Goal: Task Accomplishment & Management: Complete application form

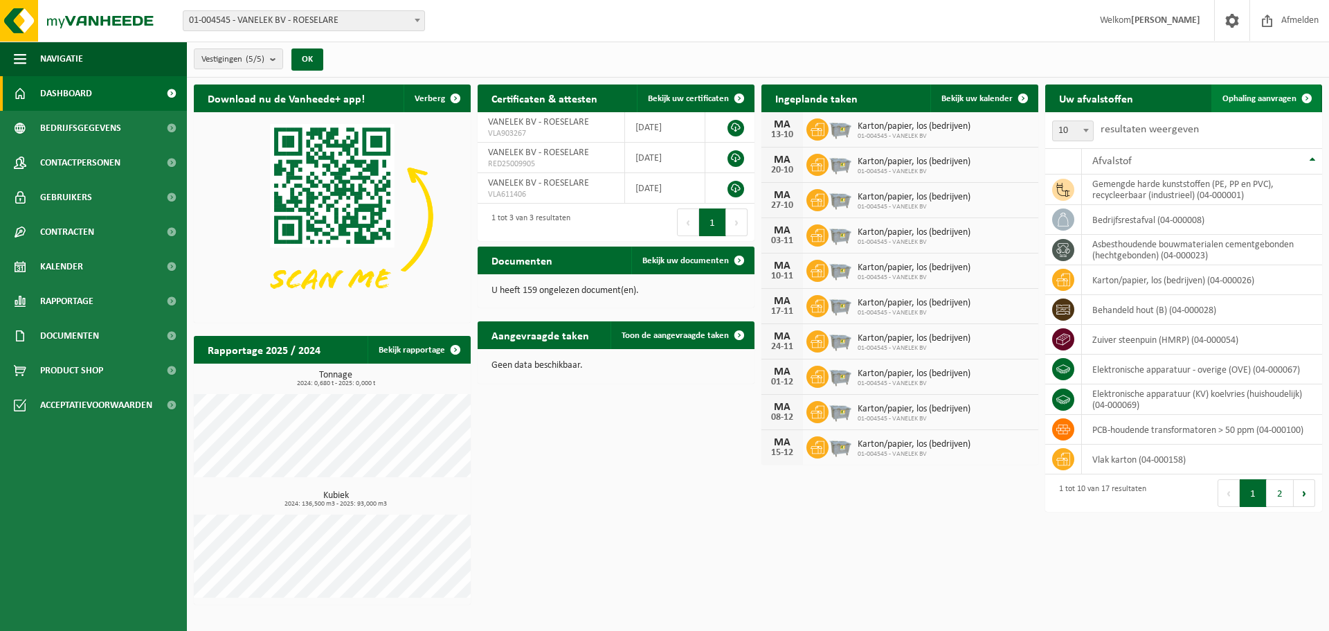
click at [1261, 102] on span "Ophaling aanvragen" at bounding box center [1260, 98] width 74 height 9
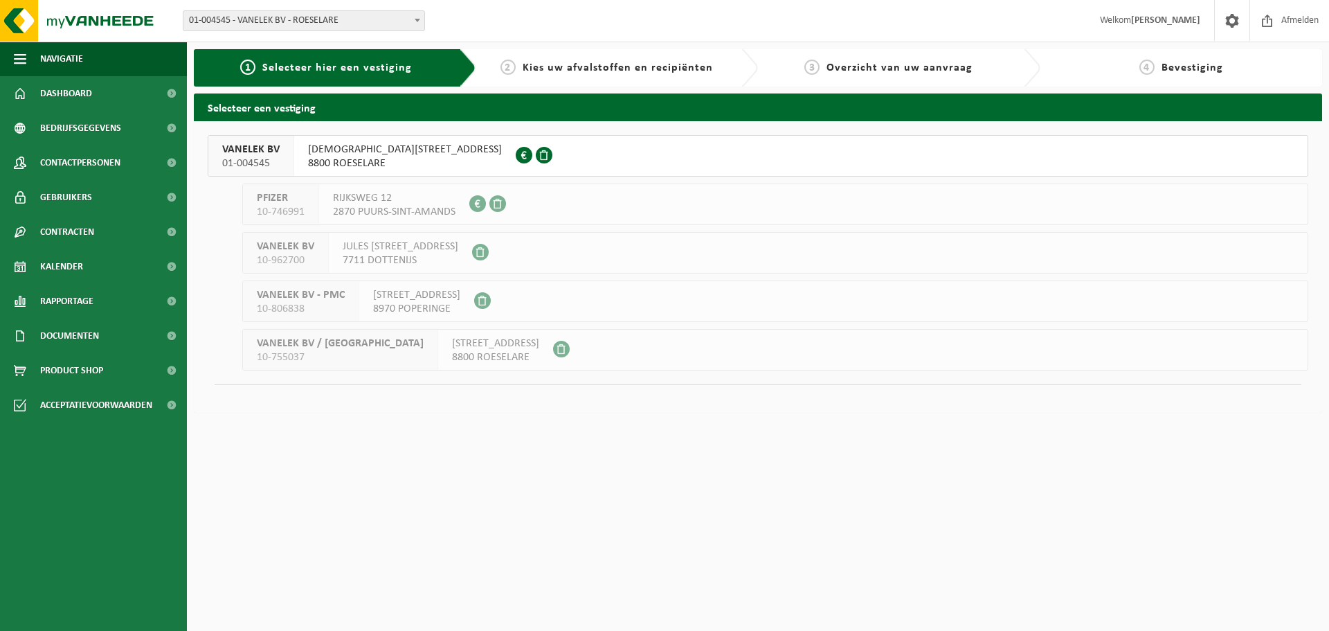
click at [314, 149] on span "ZWAAIKOMSTRAAT 26" at bounding box center [405, 150] width 194 height 14
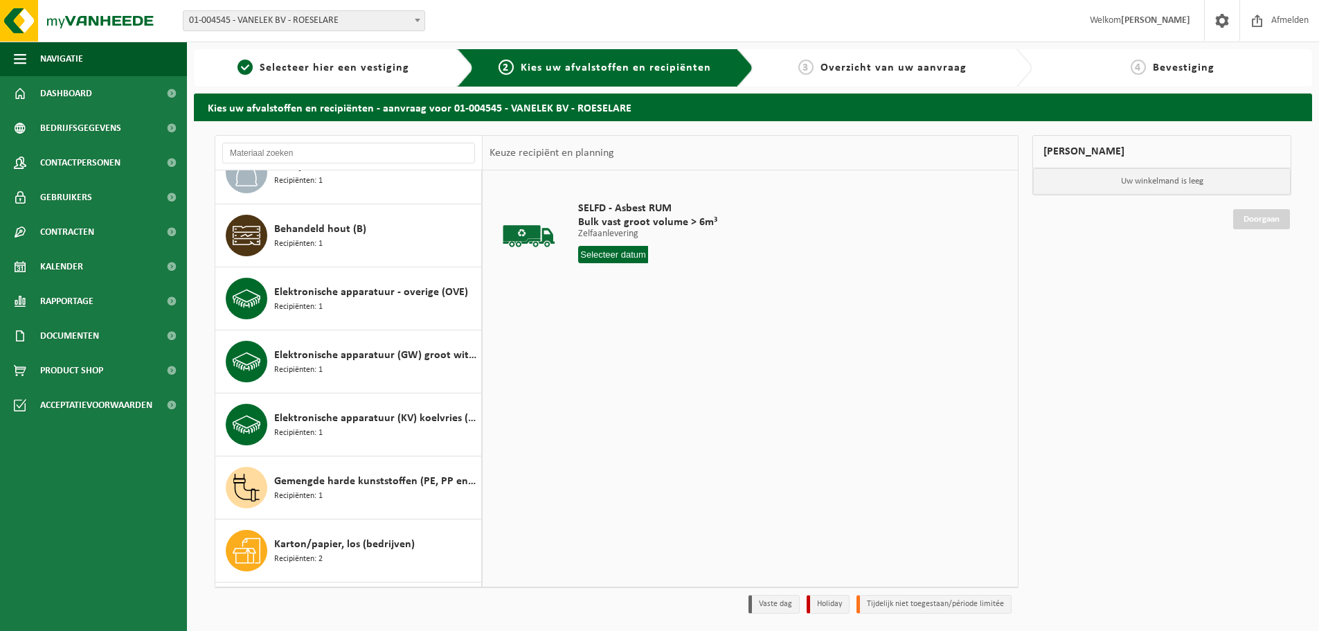
scroll to position [104, 0]
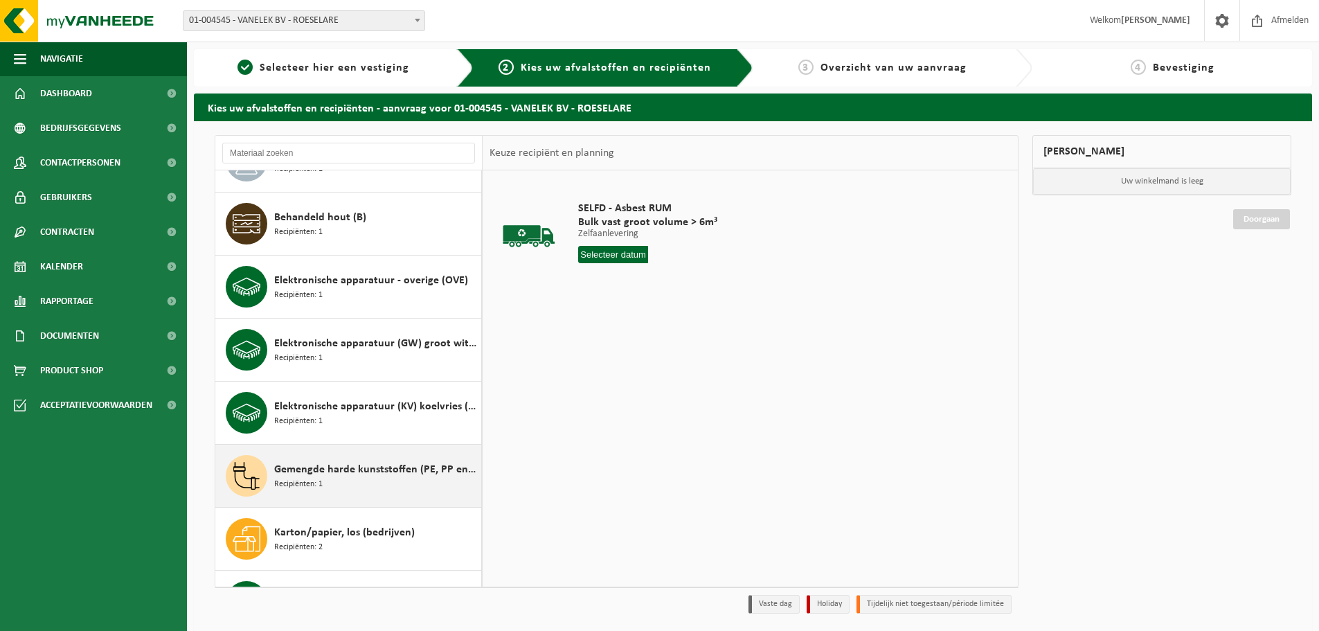
click at [367, 476] on span "Gemengde harde kunststoffen (PE, PP en PVC), recycleerbaar (industrieel)" at bounding box center [376, 469] width 204 height 17
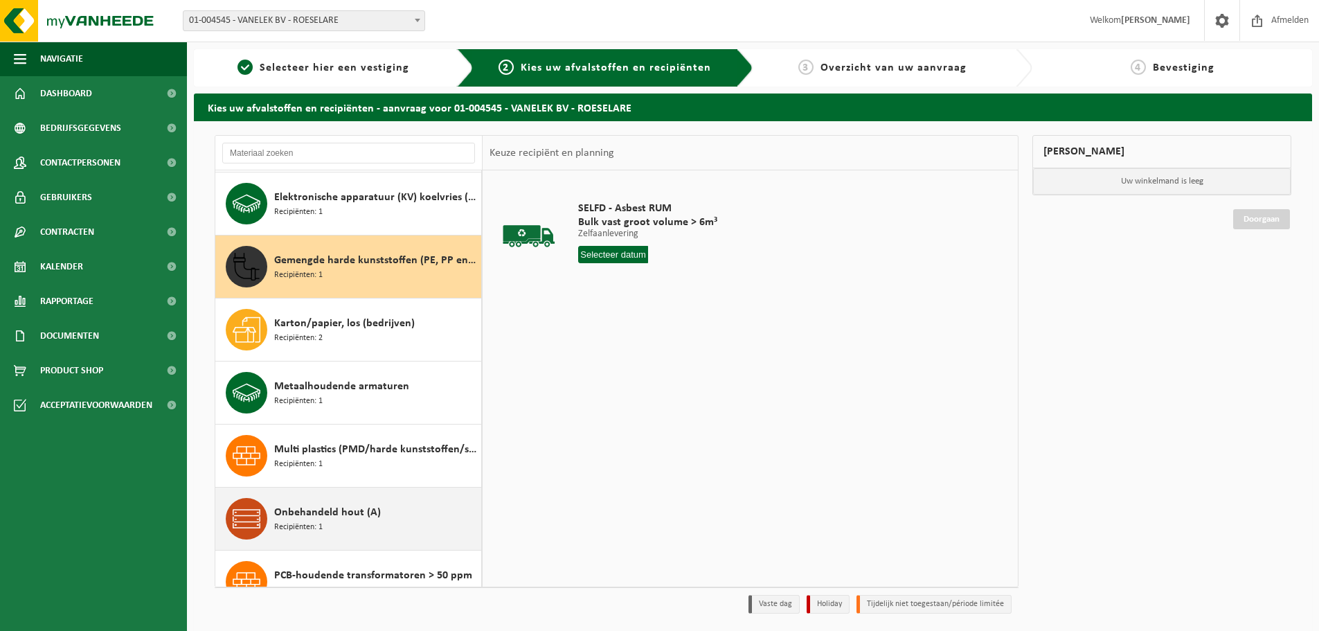
scroll to position [378, 0]
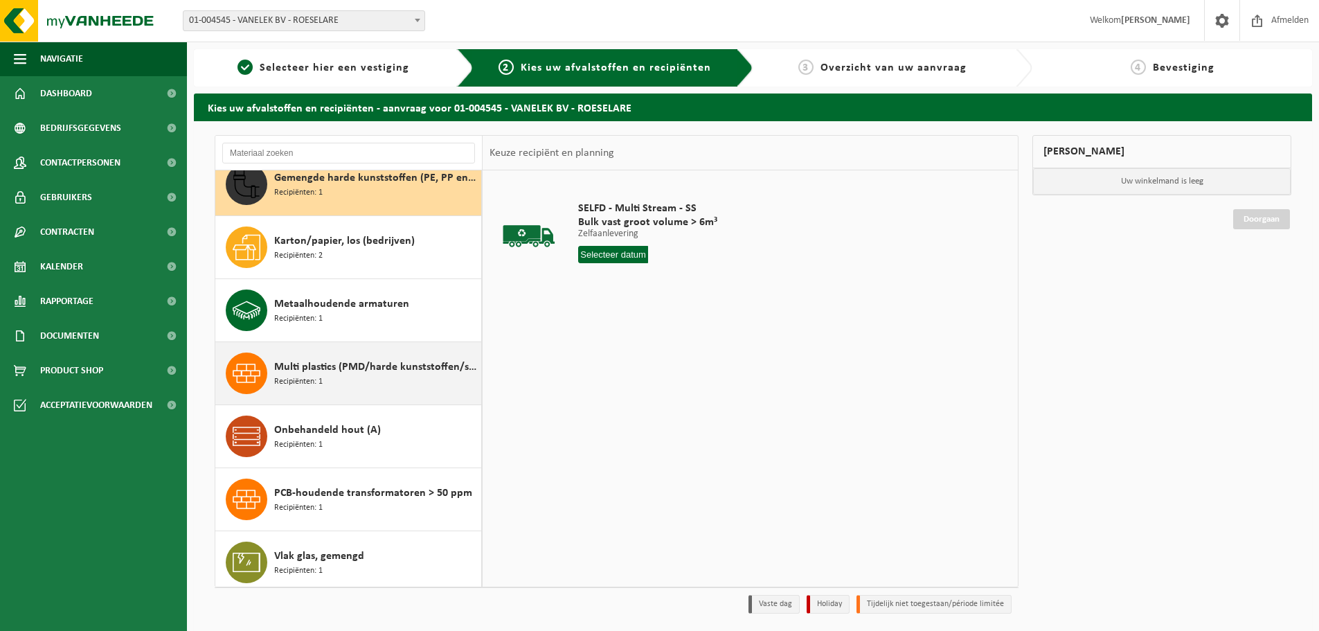
click at [391, 370] on span "Multi plastics (PMD/harde kunststoffen/spanbanden/EPS/folie naturel/folie gemen…" at bounding box center [376, 367] width 204 height 17
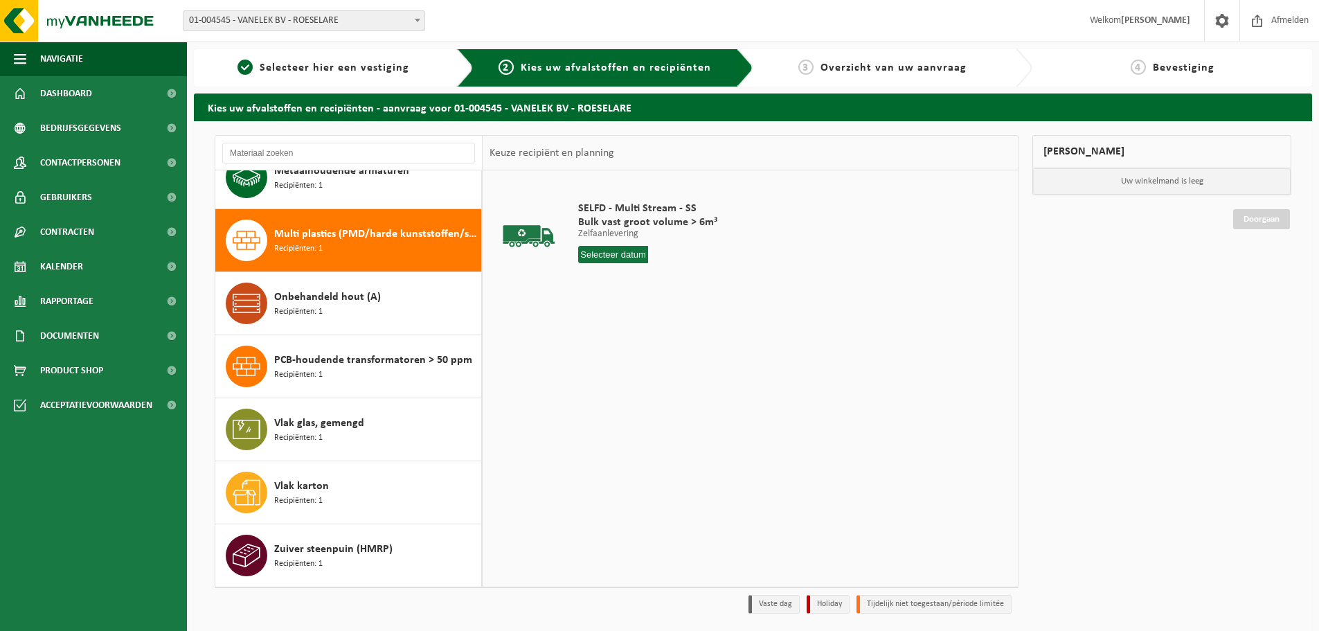
scroll to position [528, 0]
click at [628, 251] on input "text" at bounding box center [607, 254] width 59 height 17
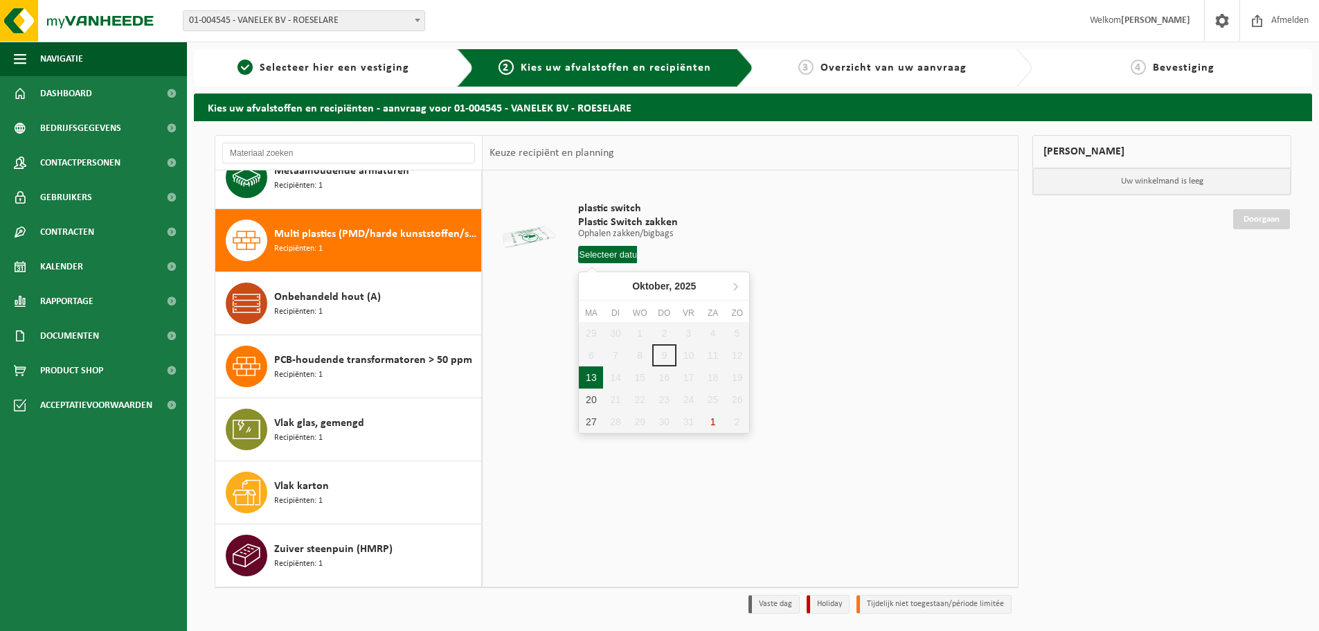
click at [588, 377] on div "13" at bounding box center [591, 377] width 24 height 22
type input "Van 2025-10-13"
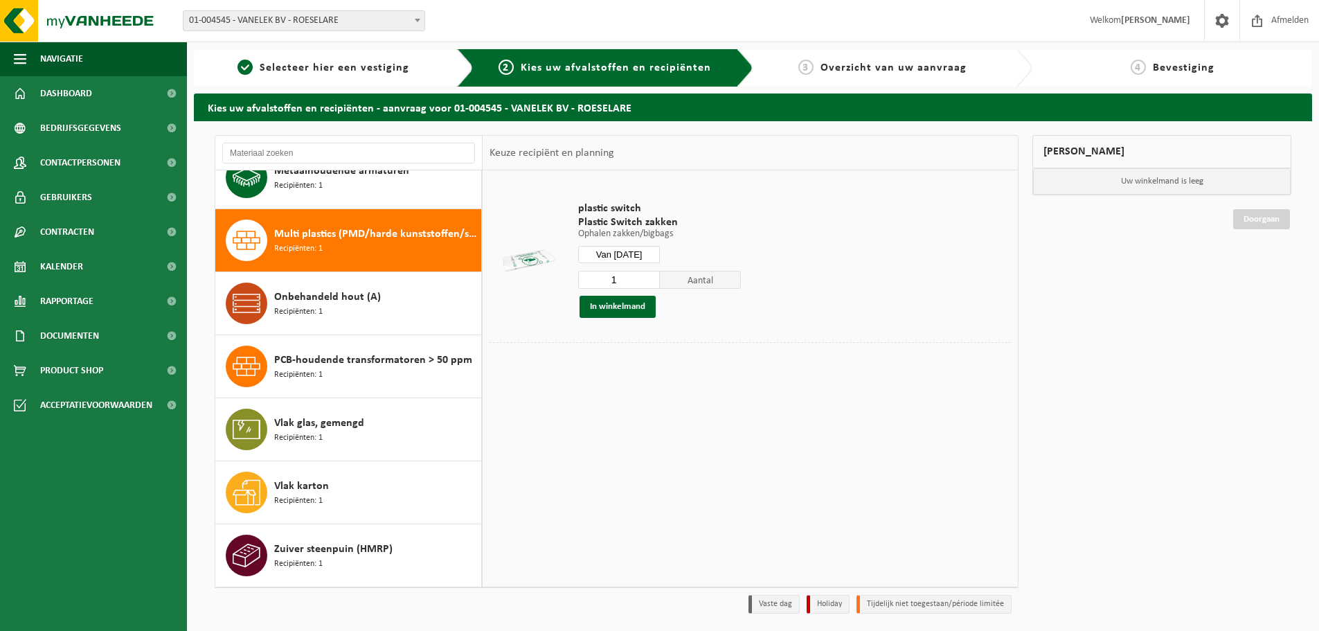
click at [606, 282] on input "1" at bounding box center [619, 280] width 82 height 18
type input "7"
click at [607, 307] on button "In winkelmand" at bounding box center [617, 307] width 76 height 22
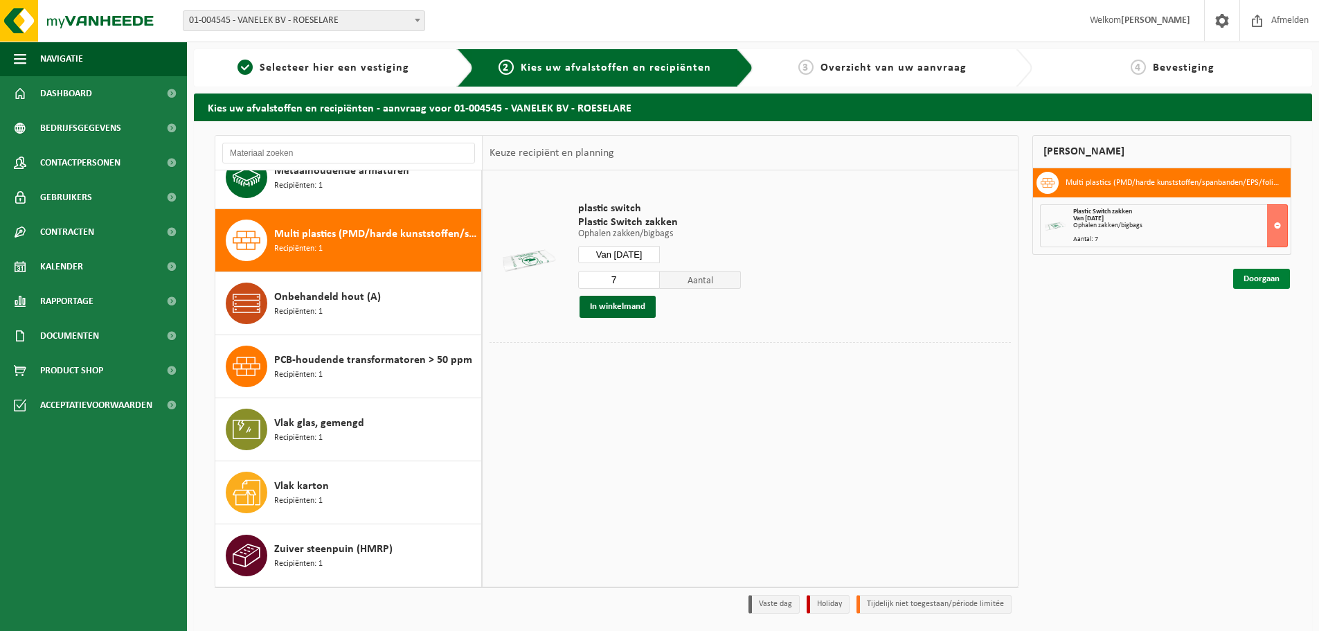
click at [1254, 287] on link "Doorgaan" at bounding box center [1261, 279] width 57 height 20
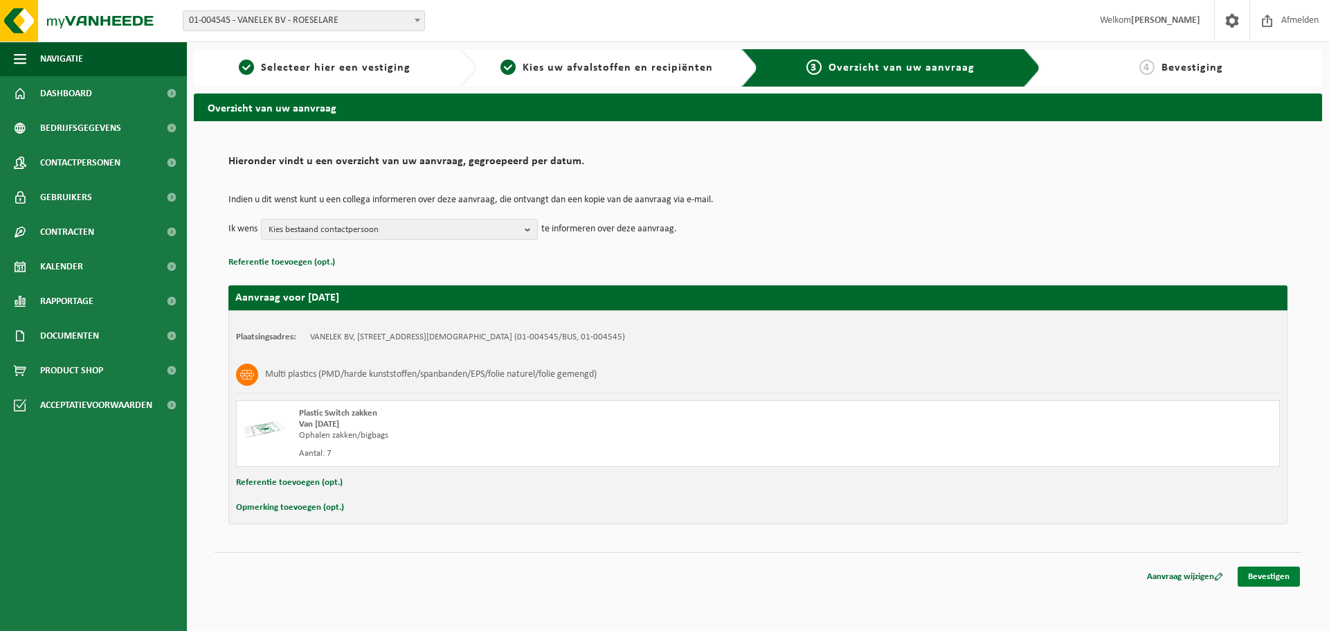
click at [1270, 574] on link "Bevestigen" at bounding box center [1269, 576] width 62 height 20
